Goal: Information Seeking & Learning: Understand process/instructions

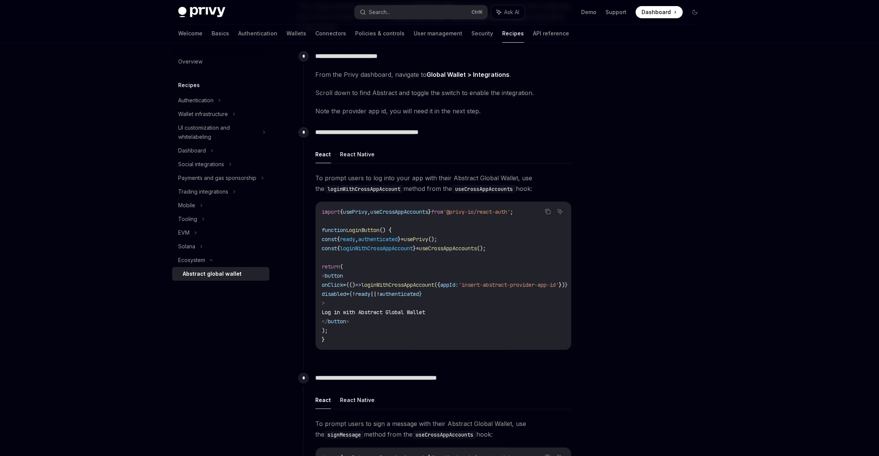
scroll to position [97, 0]
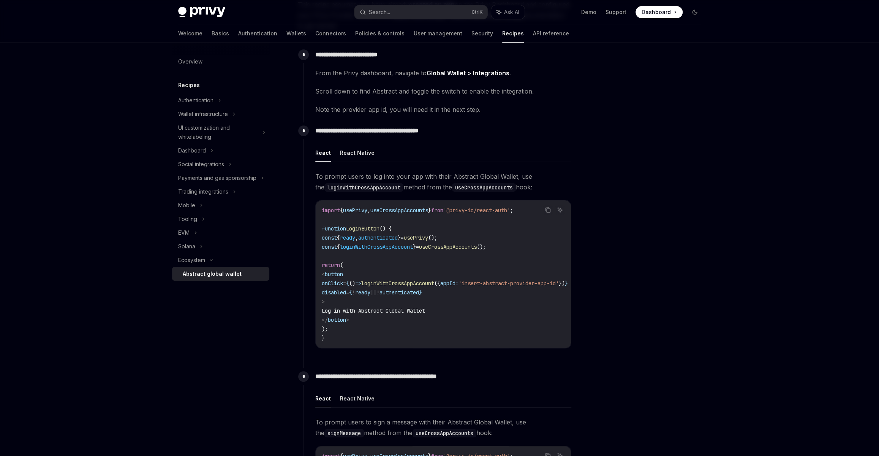
click at [403, 207] on span "useCrossAppAccounts" at bounding box center [399, 210] width 58 height 7
click at [386, 280] on span "loginWithCrossAppAccount" at bounding box center [397, 283] width 73 height 7
click at [422, 280] on span "loginWithCrossAppAccount" at bounding box center [397, 283] width 73 height 7
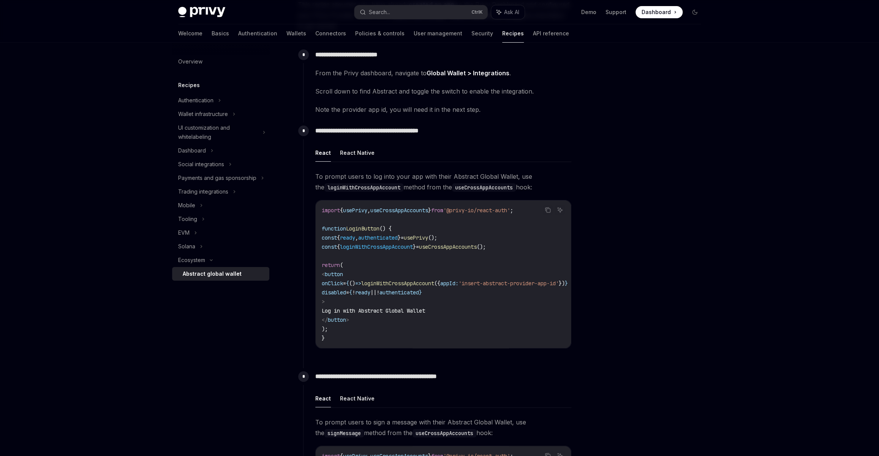
click at [422, 280] on span "loginWithCrossAppAccount" at bounding box center [397, 283] width 73 height 7
drag, startPoint x: 473, startPoint y: 253, endPoint x: 592, endPoint y: 252, distance: 119.7
click at [568, 280] on span "onClick = { () => loginWithCrossAppAccount ({ appId: 'insert-abstract-provider-…" at bounding box center [445, 283] width 246 height 7
click at [350, 144] on button "React Native" at bounding box center [357, 153] width 35 height 18
click at [321, 144] on button "React" at bounding box center [323, 153] width 16 height 18
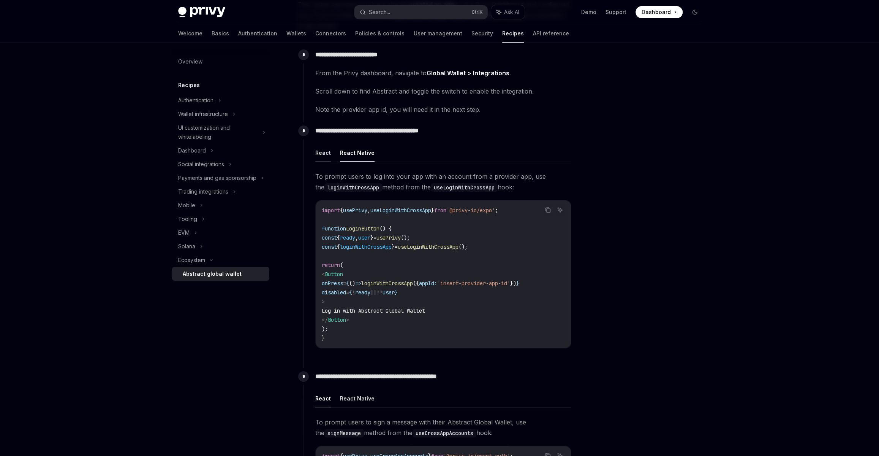
type textarea "*"
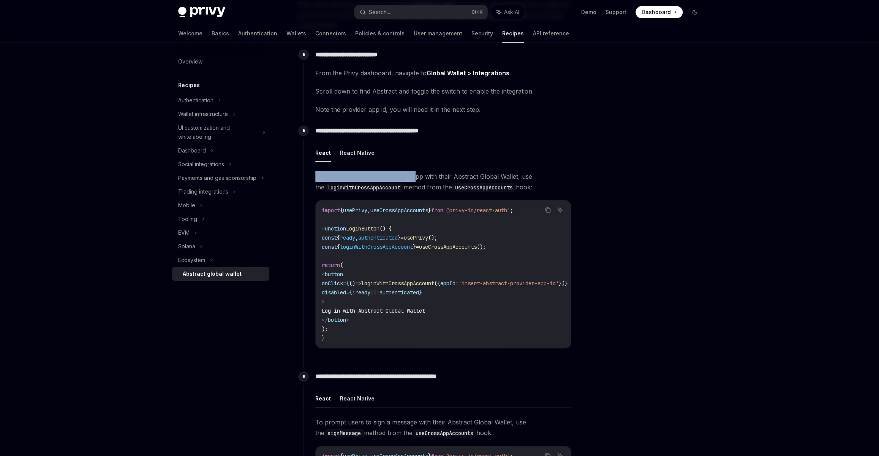
drag, startPoint x: 313, startPoint y: 144, endPoint x: 413, endPoint y: 148, distance: 99.3
click at [412, 149] on div "**********" at bounding box center [437, 241] width 269 height 238
drag, startPoint x: 424, startPoint y: 145, endPoint x: 506, endPoint y: 150, distance: 81.9
click at [506, 171] on span "To prompt users to log into your app with their Abstract Global Wallet, use the…" at bounding box center [443, 181] width 256 height 21
drag, startPoint x: 516, startPoint y: 146, endPoint x: 581, endPoint y: 145, distance: 64.2
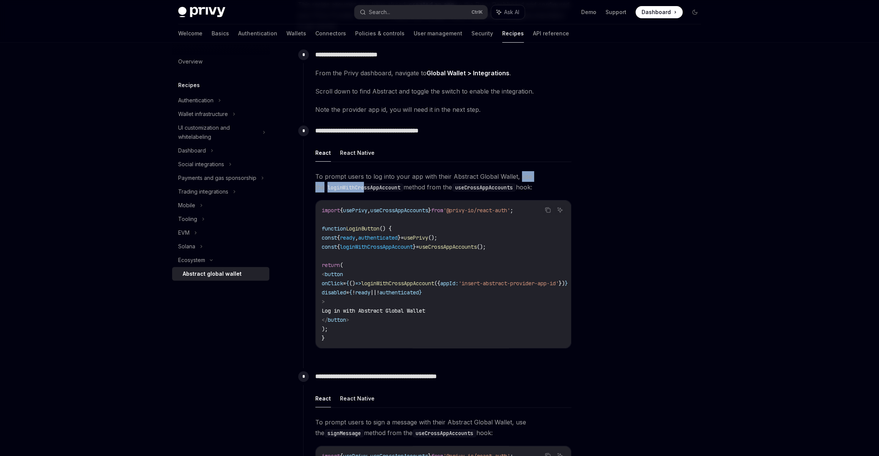
click at [571, 171] on span "To prompt users to log into your app with their Abstract Global Wallet, use the…" at bounding box center [443, 181] width 256 height 21
drag, startPoint x: 638, startPoint y: 143, endPoint x: 661, endPoint y: 144, distance: 23.6
click at [571, 171] on span "To prompt users to log into your app with their Abstract Global Wallet, use the…" at bounding box center [443, 181] width 256 height 21
drag, startPoint x: 386, startPoint y: 157, endPoint x: 415, endPoint y: 159, distance: 29.0
click at [393, 171] on span "To prompt users to log into your app with their Abstract Global Wallet, use the…" at bounding box center [443, 181] width 256 height 21
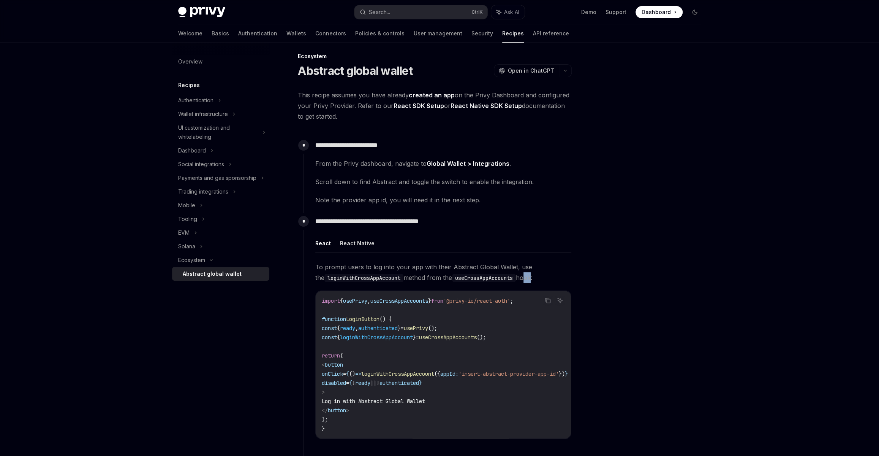
scroll to position [6, 0]
click at [434, 370] on span "loginWithCrossAppAccount" at bounding box center [397, 373] width 73 height 7
click at [473, 325] on code "import { usePrivy , useCrossAppAccounts } from '@privy-io/react-auth' ; functio…" at bounding box center [454, 364] width 264 height 137
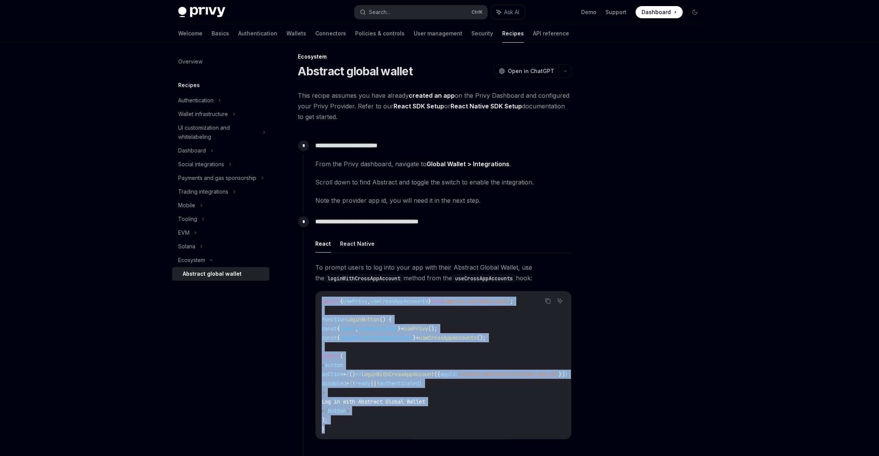
drag, startPoint x: 337, startPoint y: 400, endPoint x: 315, endPoint y: 273, distance: 128.4
click at [316, 291] on div "import { usePrivy , useCrossAppAccounts } from '@privy-io/react-auth' ; functio…" at bounding box center [443, 364] width 255 height 147
copy code "import { usePrivy , useCrossAppAccounts } from '@privy-io/react-auth' ; functio…"
click at [275, 346] on div "**********" at bounding box center [363, 435] width 419 height 766
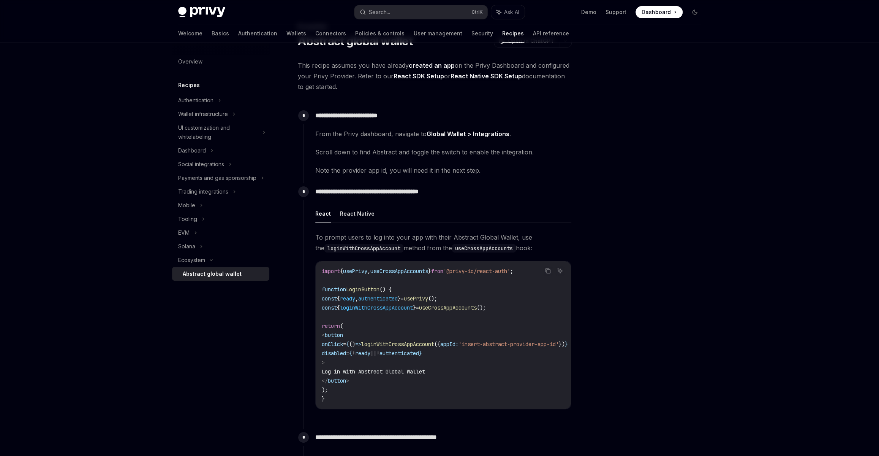
scroll to position [35, 0]
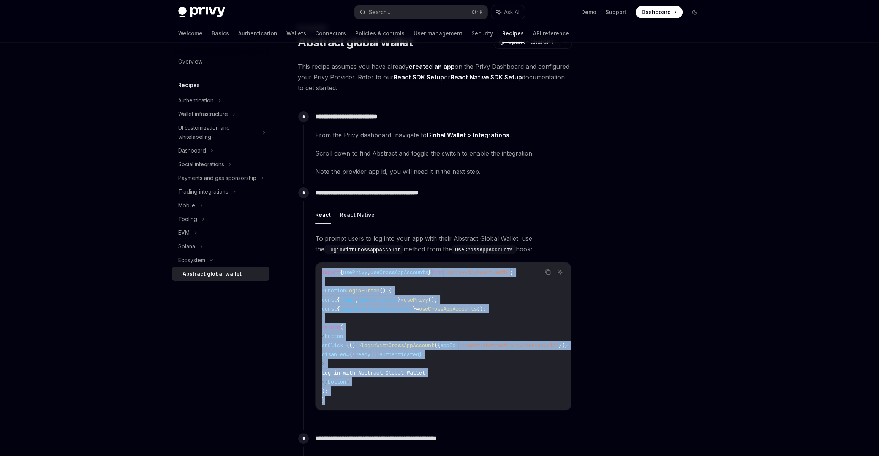
drag, startPoint x: 347, startPoint y: 369, endPoint x: 296, endPoint y: 239, distance: 139.2
click at [296, 239] on div "**********" at bounding box center [363, 406] width 419 height 766
copy code "import { usePrivy , useCrossAppAccounts } from '@privy-io/react-auth' ; functio…"
